Goal: Find specific page/section: Find specific page/section

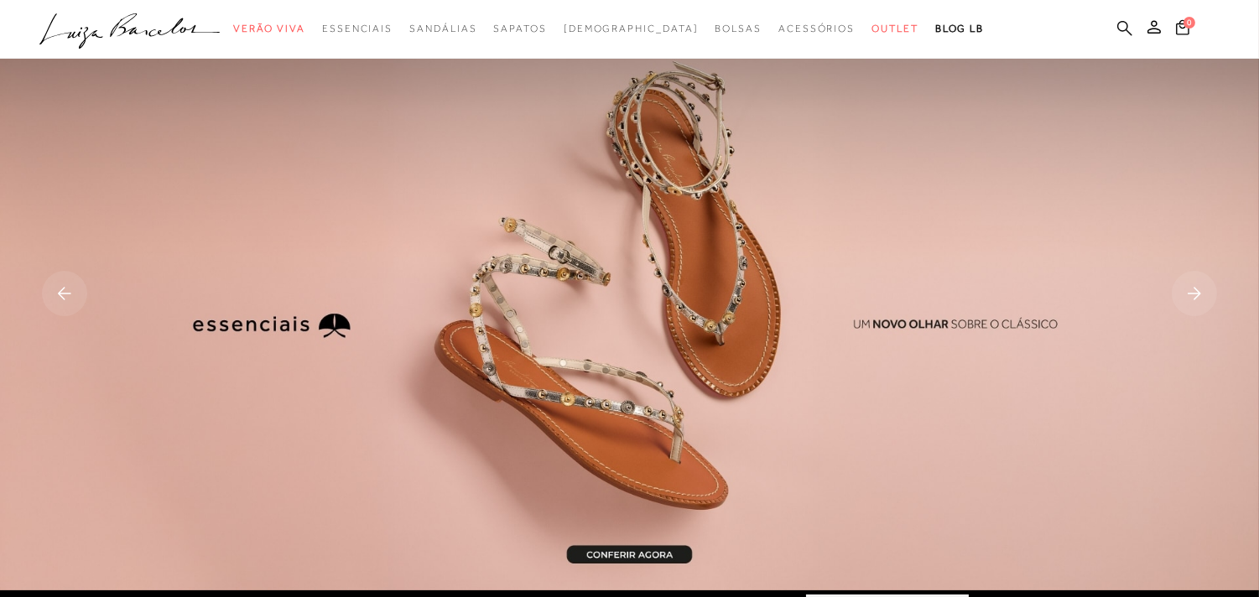
click at [1117, 31] on icon at bounding box center [1124, 28] width 15 height 16
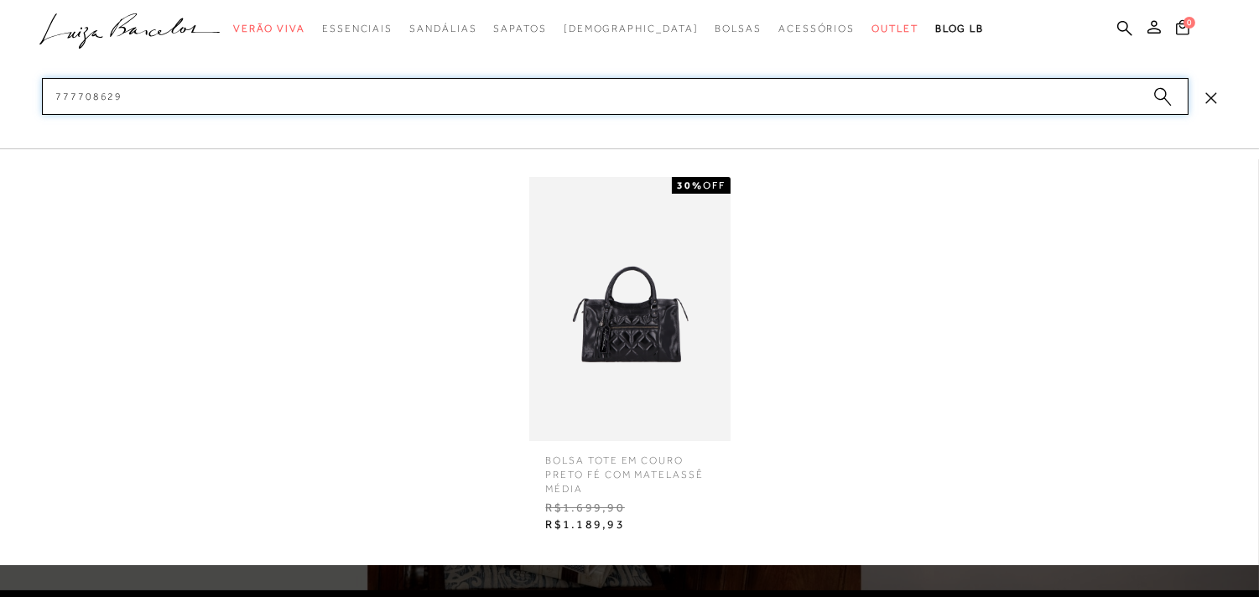
type input "777708629"
click at [582, 298] on img at bounding box center [629, 309] width 201 height 264
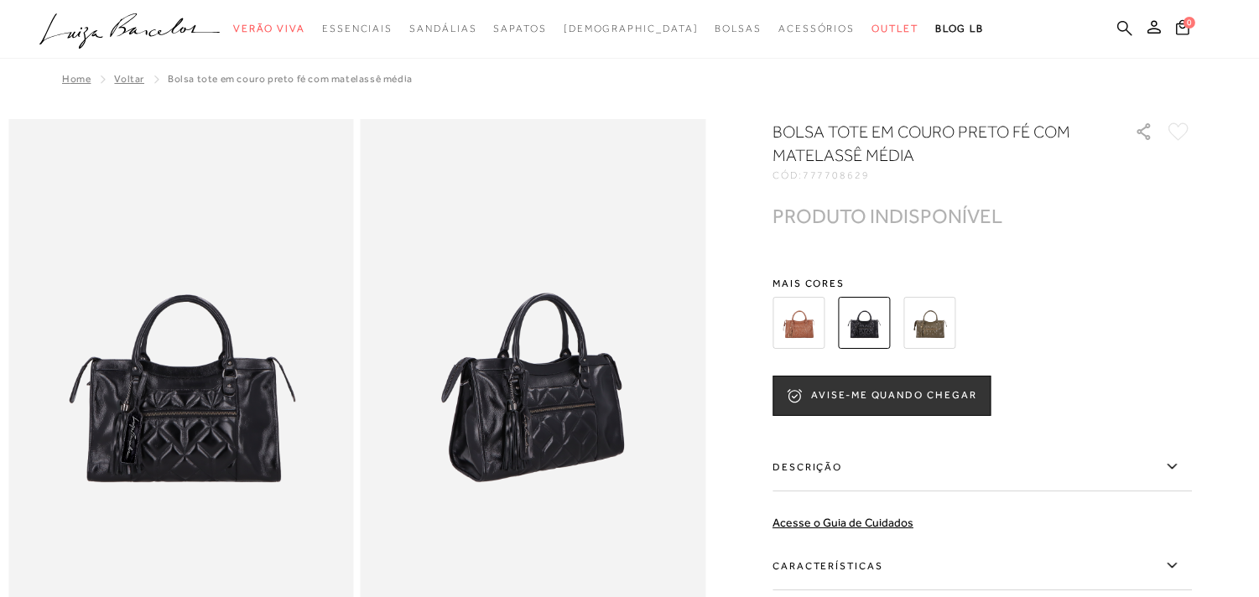
click at [1121, 29] on icon at bounding box center [1124, 28] width 15 height 16
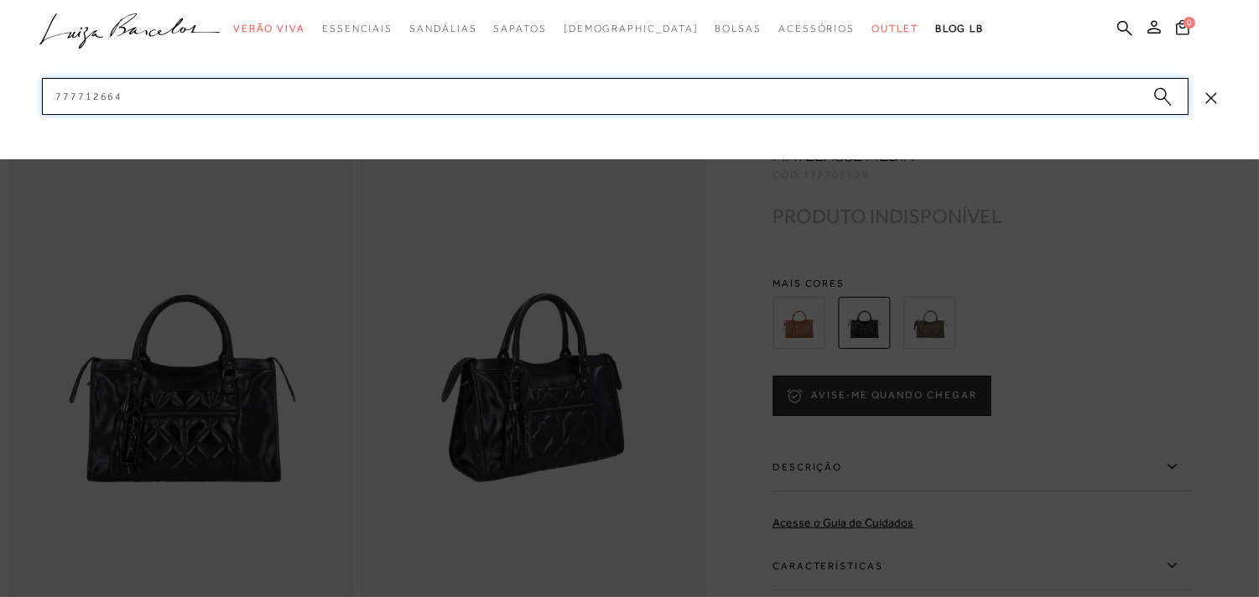
drag, startPoint x: 371, startPoint y: 102, endPoint x: 0, endPoint y: 199, distance: 383.8
click at [0, 1] on div "categoryHeader .a{fill-rule:evenodd;} Verão Viva Em alta" at bounding box center [629, 0] width 1259 height 1
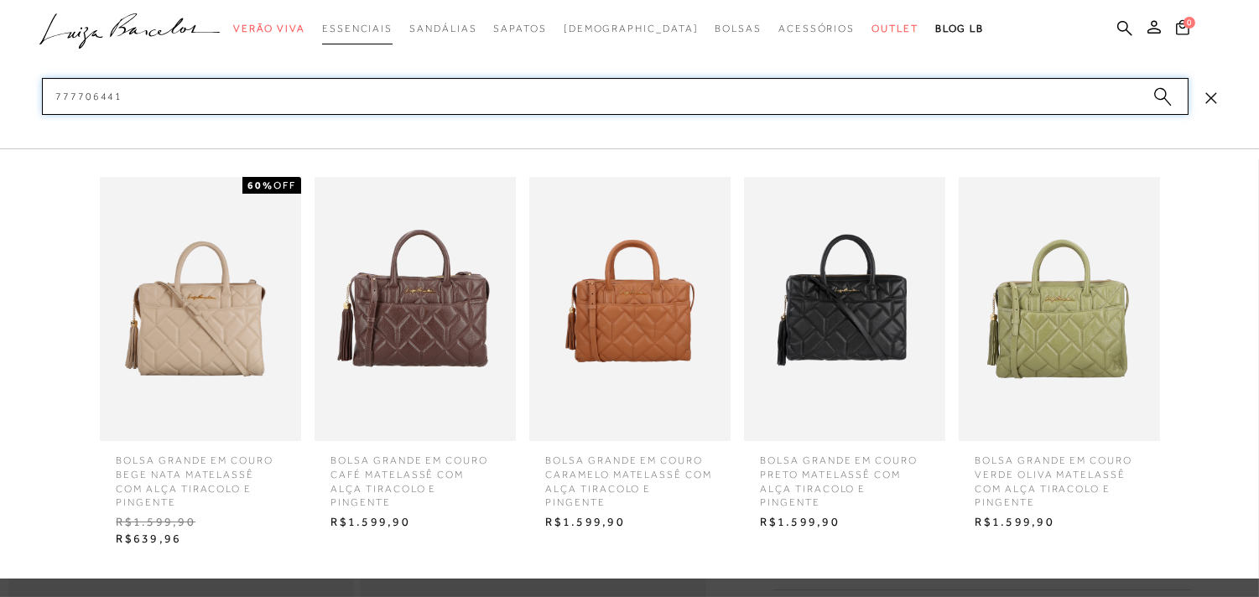
type input "777706441"
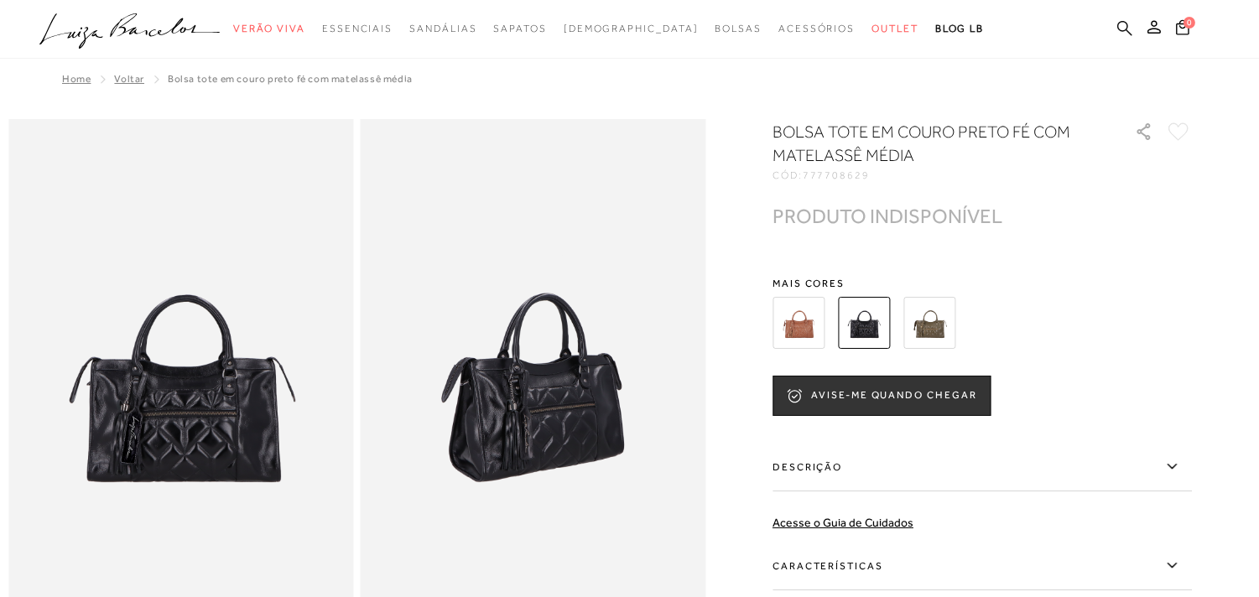
click at [1124, 29] on icon at bounding box center [1124, 28] width 15 height 16
click at [1120, 30] on icon at bounding box center [1124, 27] width 15 height 15
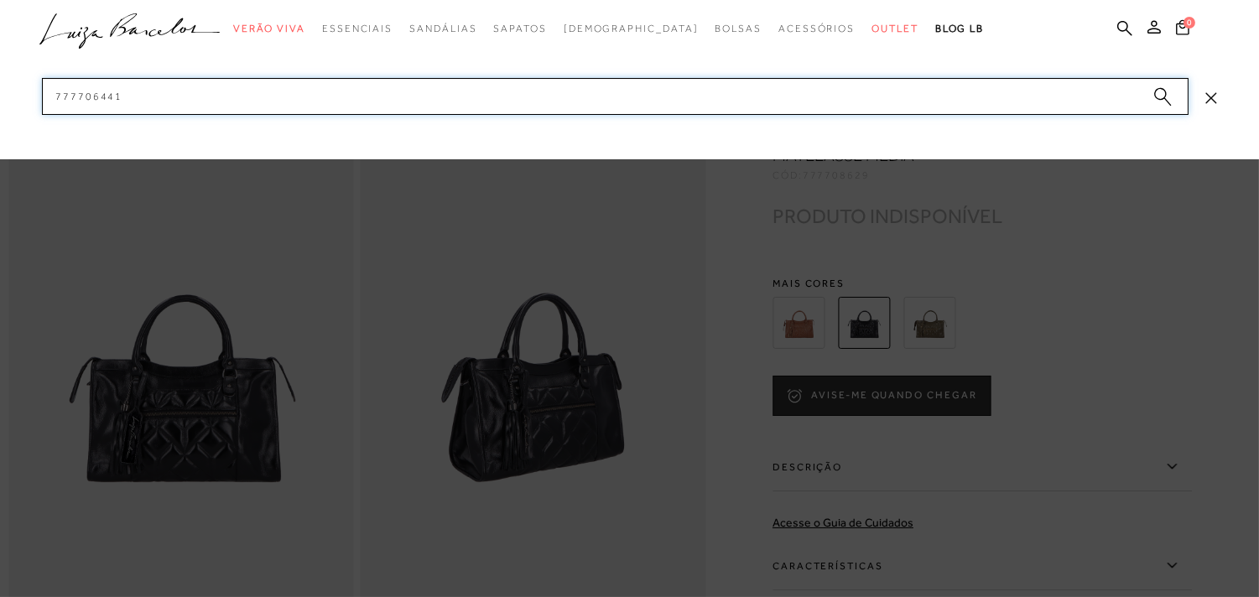
click at [879, 106] on input "777706441" at bounding box center [615, 96] width 1146 height 37
click at [1168, 103] on icon "submit" at bounding box center [1167, 102] width 7 height 8
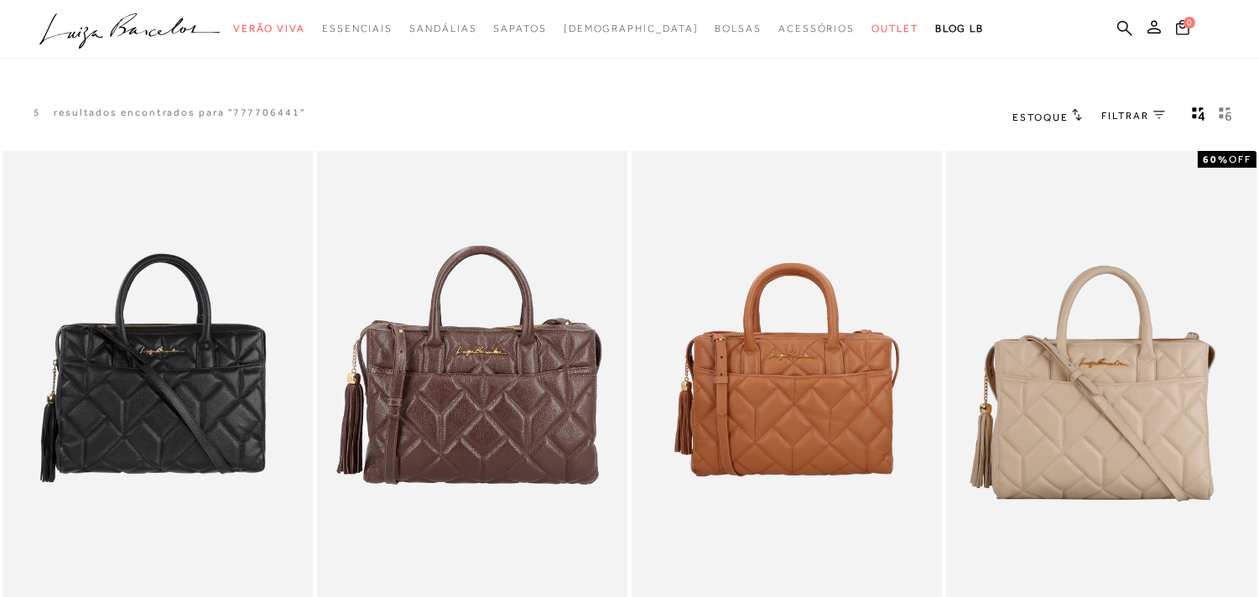
click at [1126, 29] on icon at bounding box center [1124, 27] width 15 height 15
click at [1124, 22] on icon at bounding box center [1124, 28] width 15 height 16
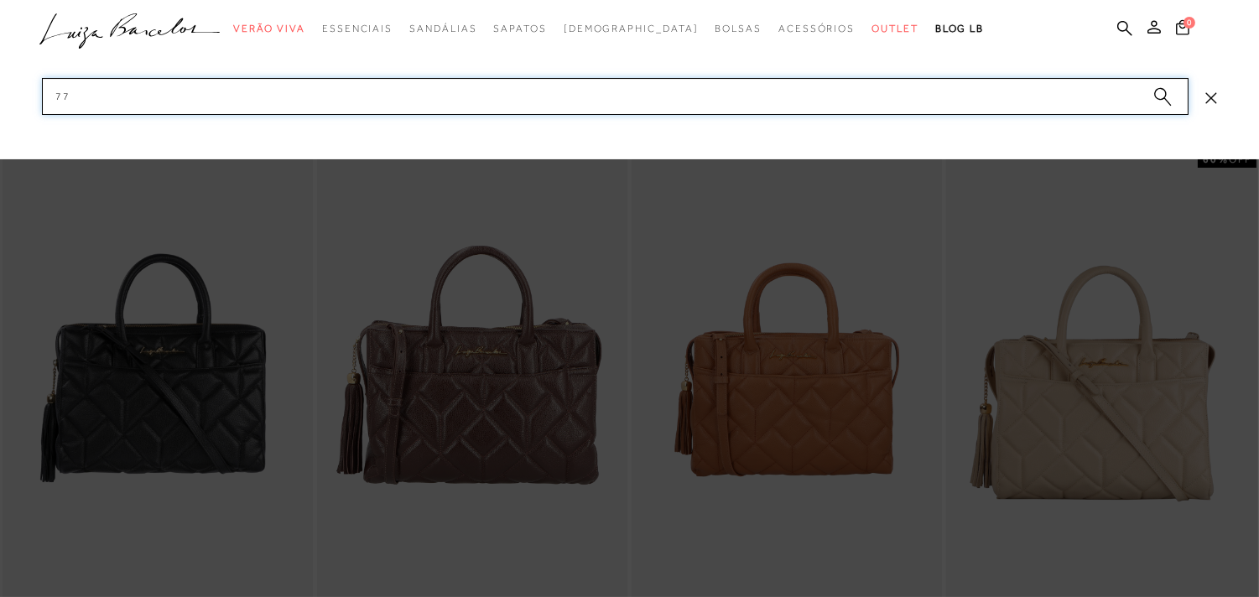
type input "7"
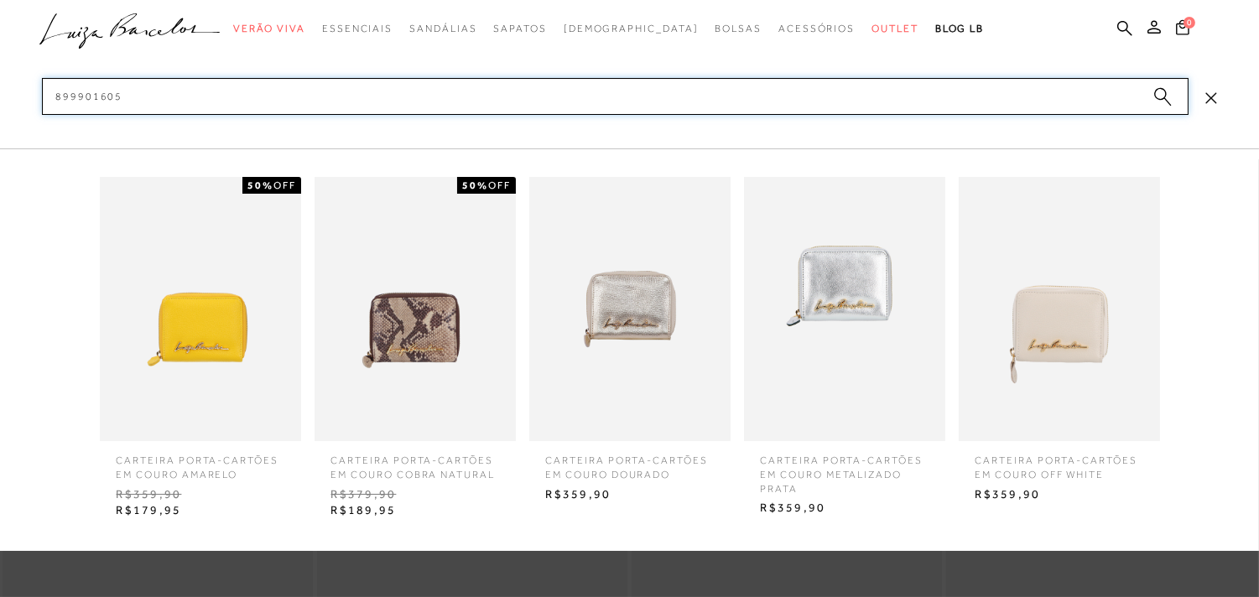
type input "8999016056"
